Goal: Transaction & Acquisition: Purchase product/service

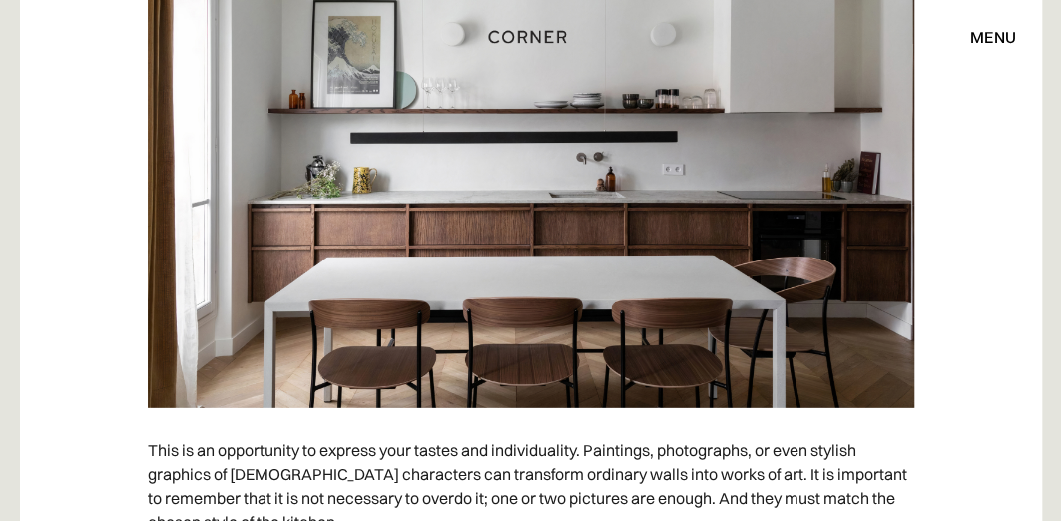
scroll to position [8587, 0]
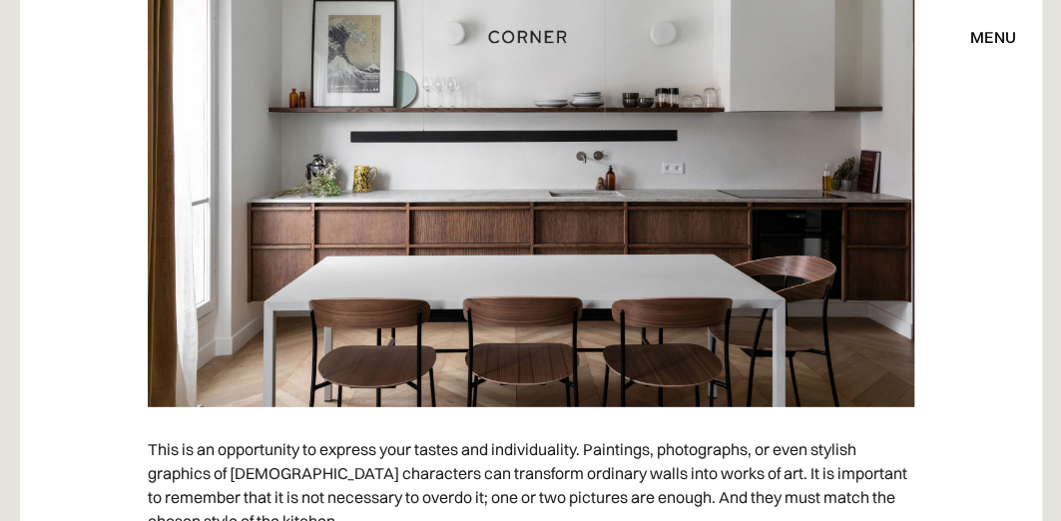
click at [528, 203] on img at bounding box center [531, 137] width 766 height 539
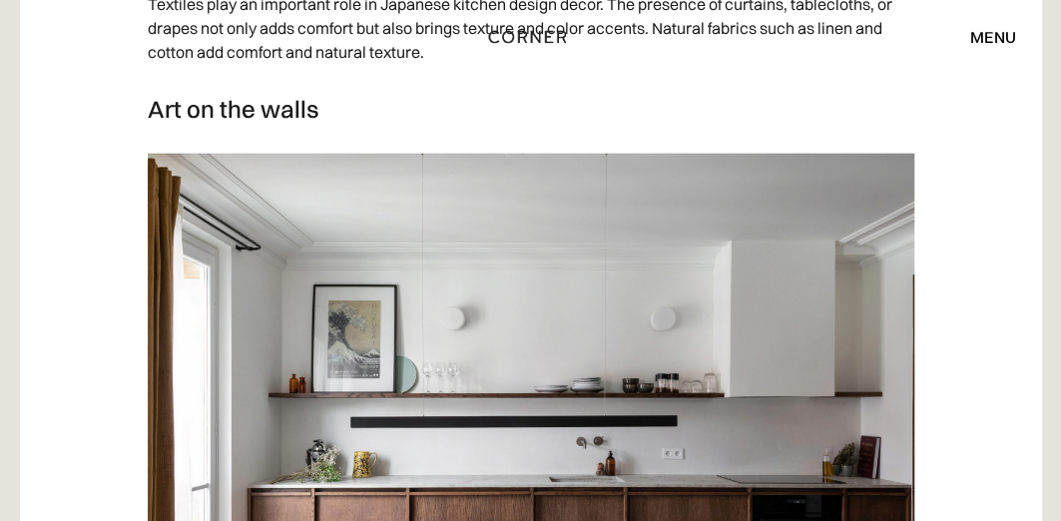
scroll to position [8297, 0]
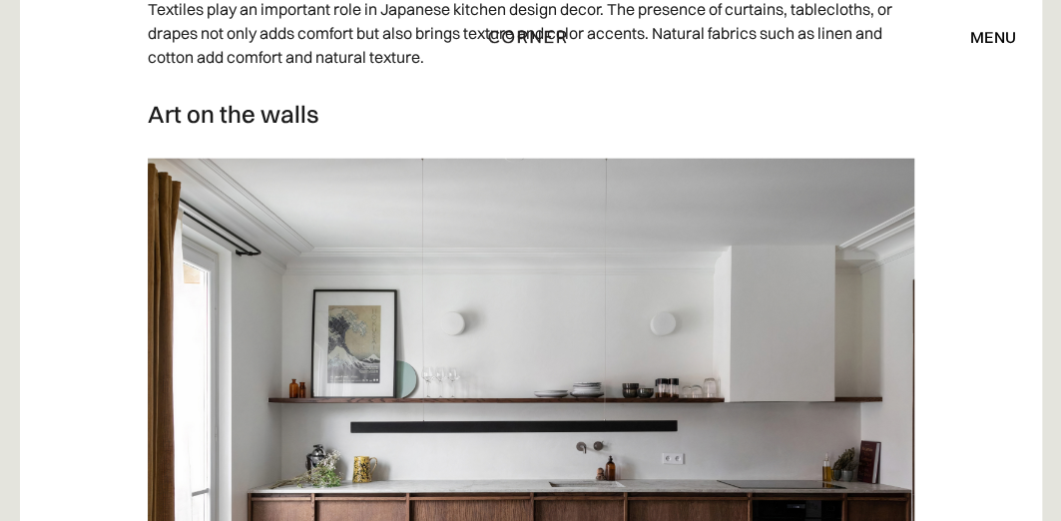
click at [985, 47] on div "menu close" at bounding box center [983, 37] width 66 height 34
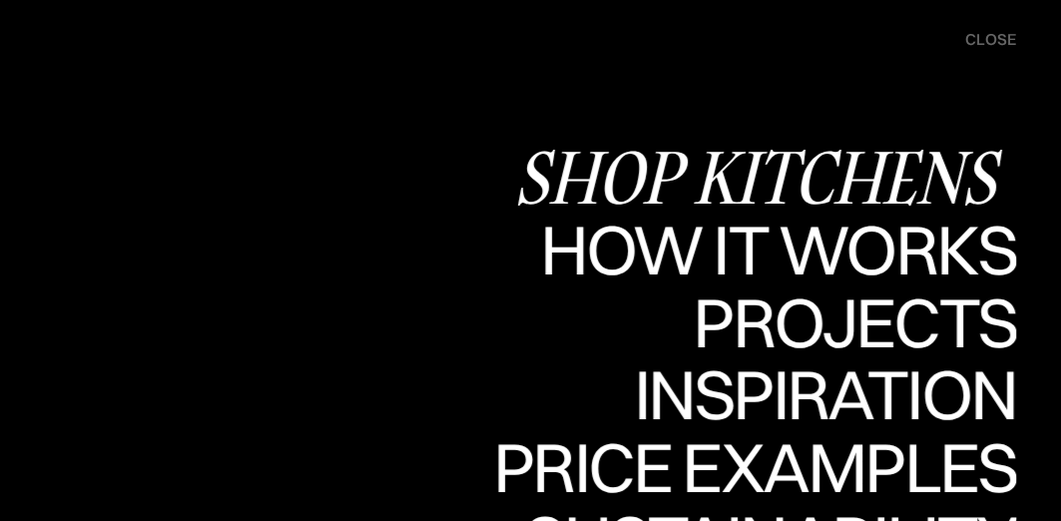
click at [779, 169] on div "Shop Kitchens" at bounding box center [765, 177] width 502 height 70
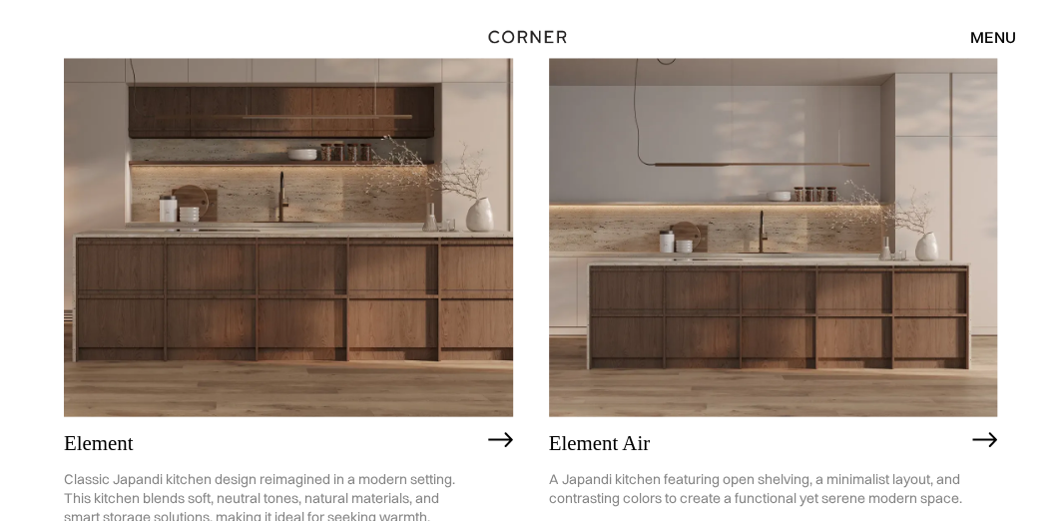
scroll to position [1524, 0]
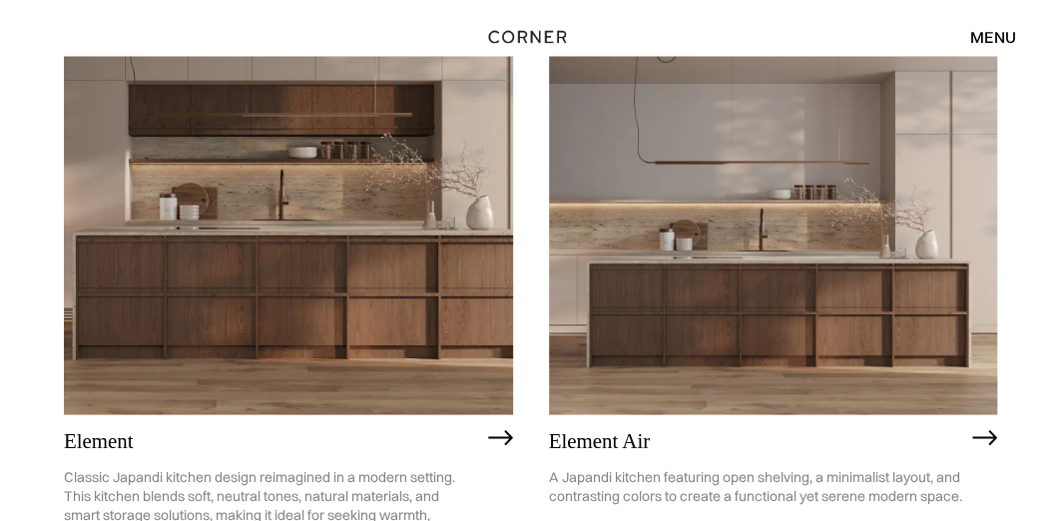
click at [409, 318] on img at bounding box center [288, 235] width 449 height 359
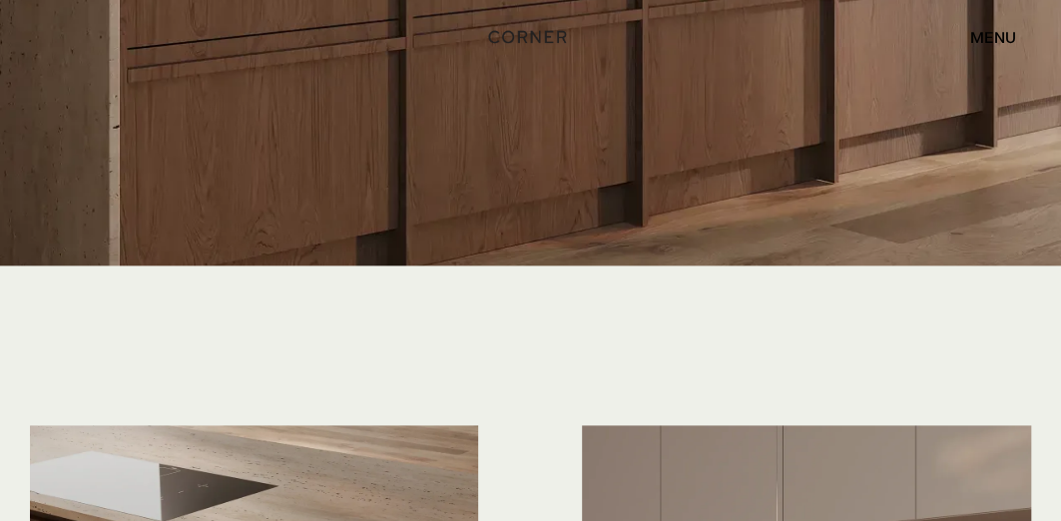
scroll to position [4052, 0]
